Goal: Information Seeking & Learning: Learn about a topic

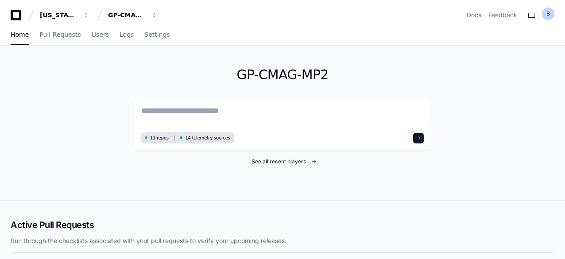
click at [302, 162] on span "See all recent players" at bounding box center [278, 161] width 54 height 7
click at [288, 161] on span "See all recent players" at bounding box center [278, 161] width 54 height 7
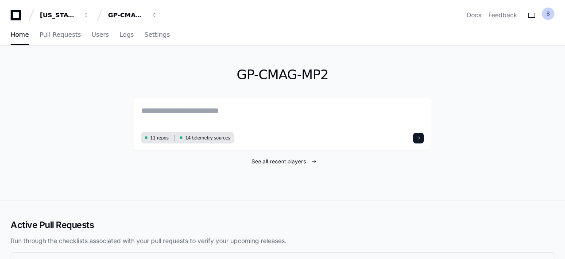
click at [288, 161] on span "See all recent players" at bounding box center [278, 161] width 54 height 7
click at [288, 160] on span "See all recent players" at bounding box center [278, 161] width 54 height 7
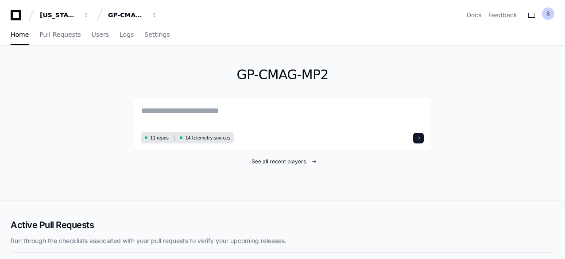
click at [288, 160] on span "See all recent players" at bounding box center [278, 161] width 54 height 7
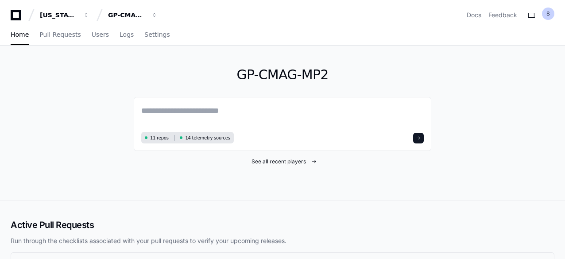
click at [288, 160] on span "See all recent players" at bounding box center [278, 161] width 54 height 7
click at [261, 162] on span "See all recent players" at bounding box center [278, 161] width 54 height 7
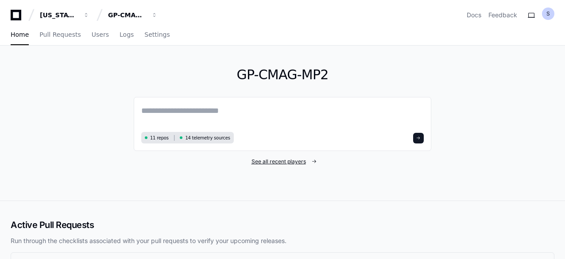
click at [261, 162] on span "See all recent players" at bounding box center [278, 161] width 54 height 7
click at [249, 158] on link "See all recent players" at bounding box center [282, 161] width 297 height 7
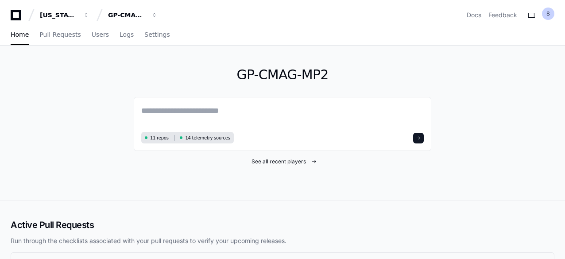
click at [249, 158] on link "See all recent players" at bounding box center [282, 161] width 297 height 7
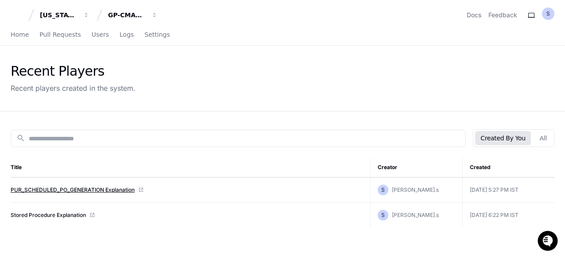
click at [82, 188] on link "PUR_SCHEDULED_PO_GENERATION Explanation" at bounding box center [73, 189] width 124 height 7
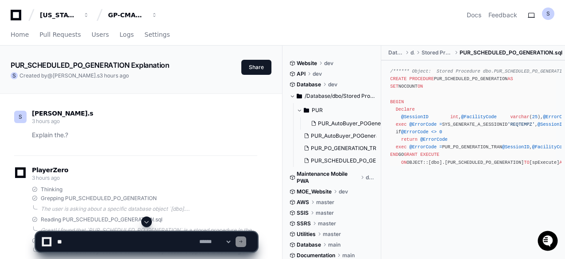
click at [147, 220] on span at bounding box center [146, 221] width 7 height 7
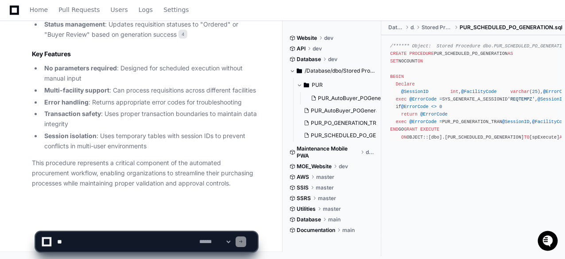
scroll to position [991, 0]
click at [147, 220] on app-app-chat-input "**********" at bounding box center [146, 233] width 222 height 35
